Goal: Find contact information: Find contact information

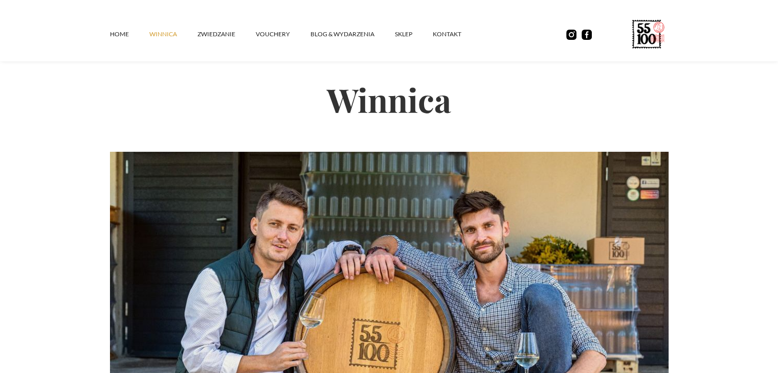
scroll to position [4, 0]
click at [450, 31] on link "kontakt" at bounding box center [457, 34] width 49 height 31
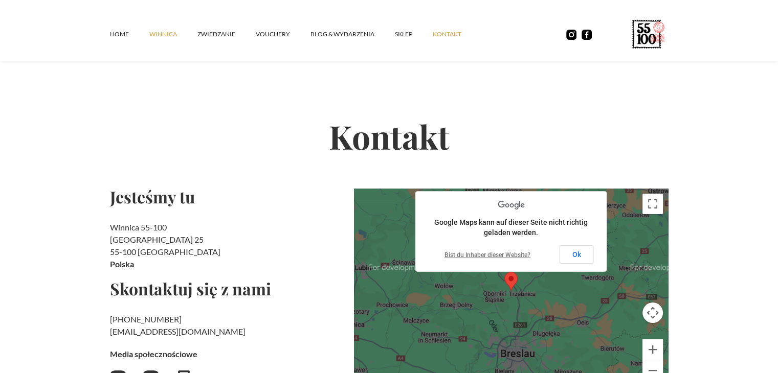
click at [162, 29] on link "winnica" at bounding box center [173, 34] width 48 height 31
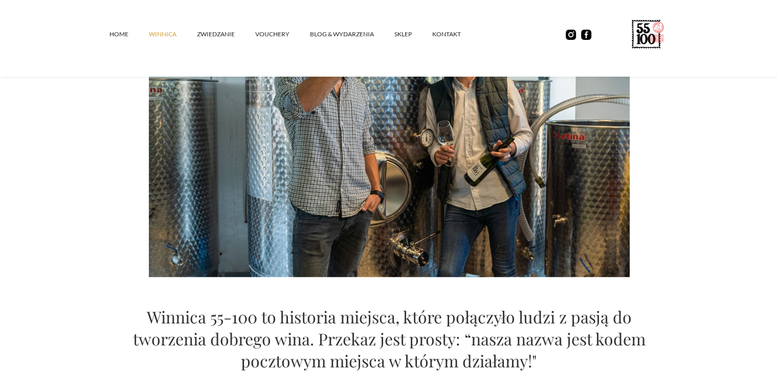
scroll to position [794, 0]
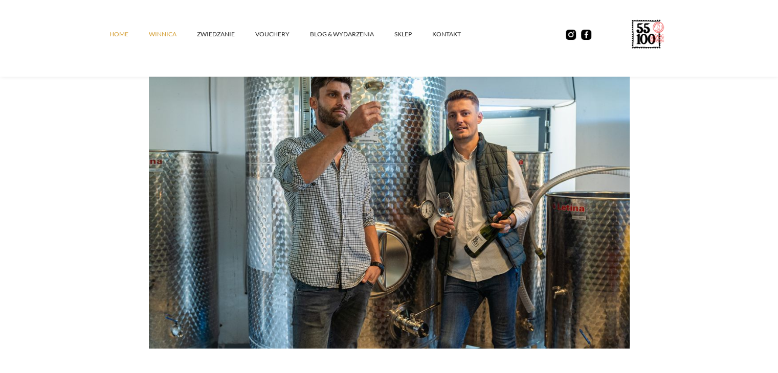
click at [130, 41] on link "Home" at bounding box center [128, 34] width 39 height 31
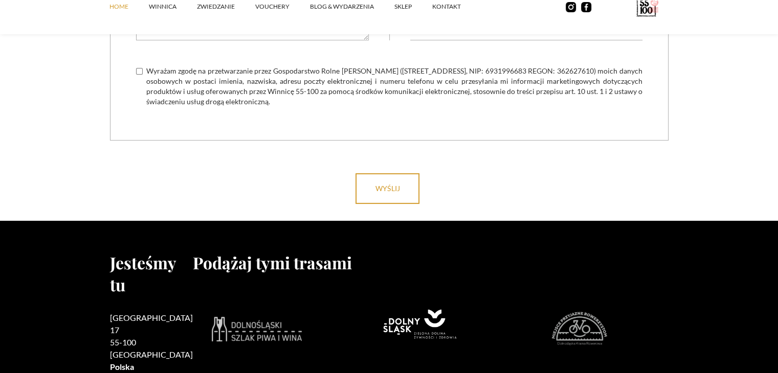
scroll to position [4078, 0]
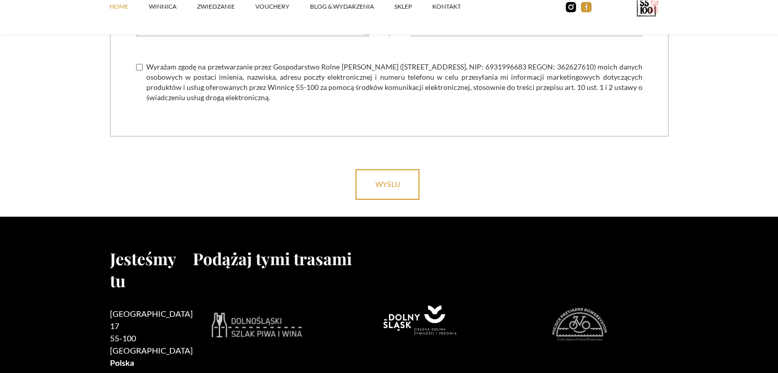
click at [583, 8] on img at bounding box center [586, 7] width 10 height 10
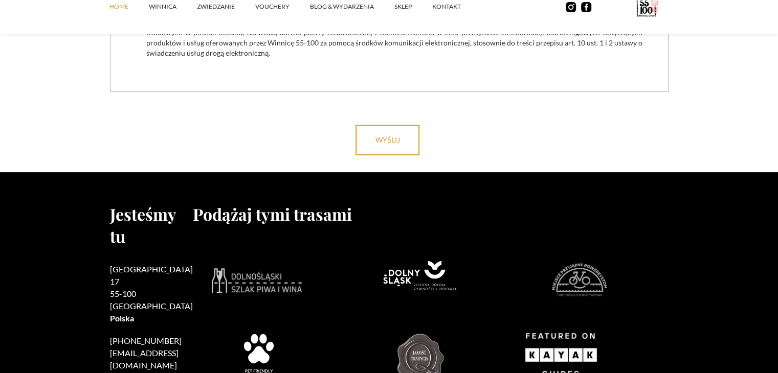
scroll to position [4123, 0]
